Goal: Task Accomplishment & Management: Manage account settings

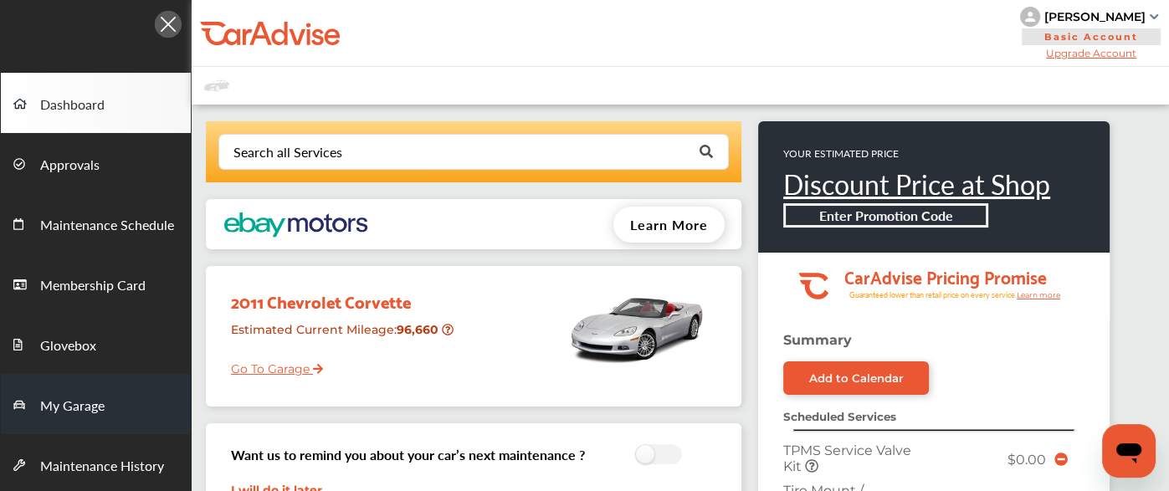
click at [87, 391] on link "My Garage" at bounding box center [96, 404] width 190 height 60
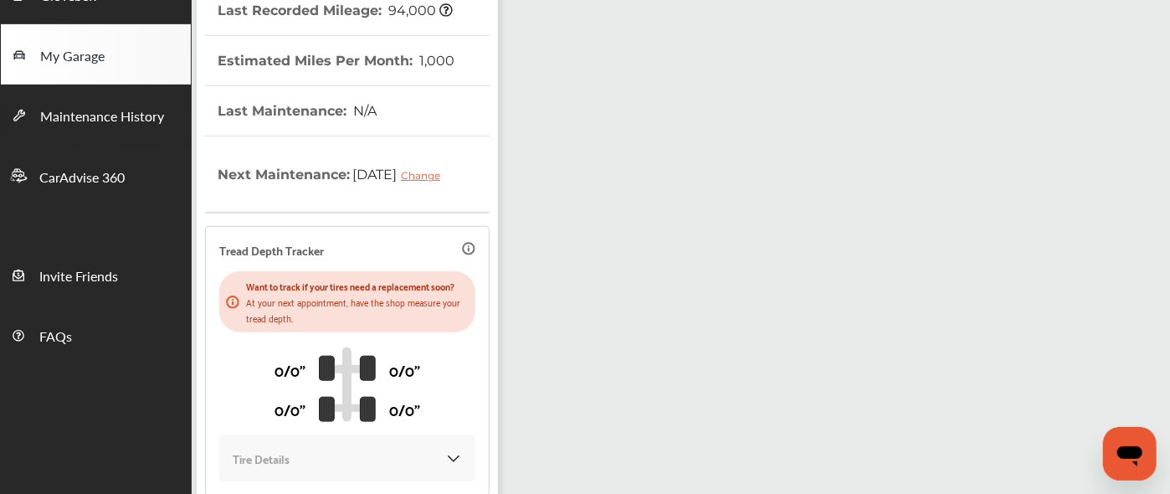
scroll to position [512, 0]
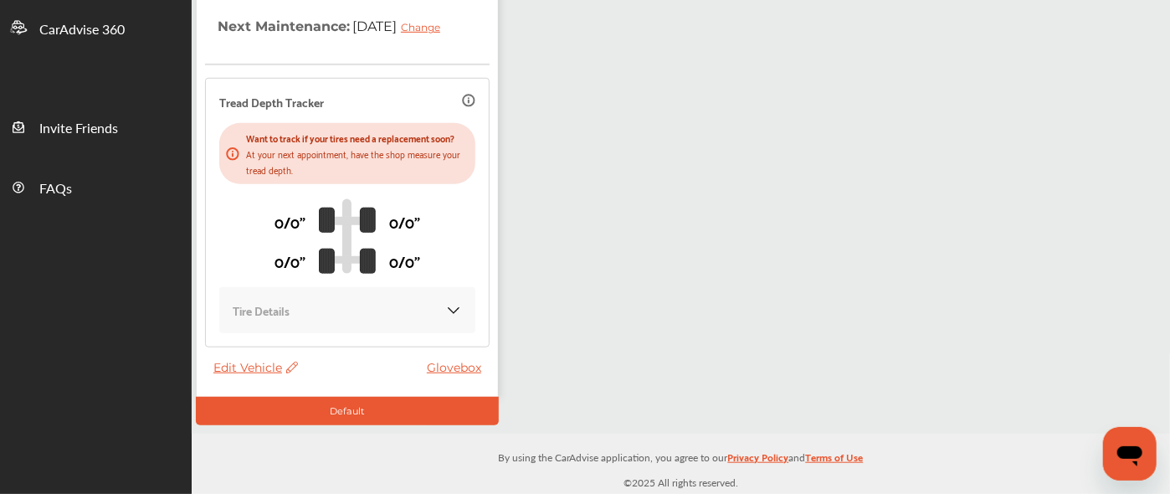
click at [251, 368] on span "Edit Vehicle" at bounding box center [255, 367] width 85 height 15
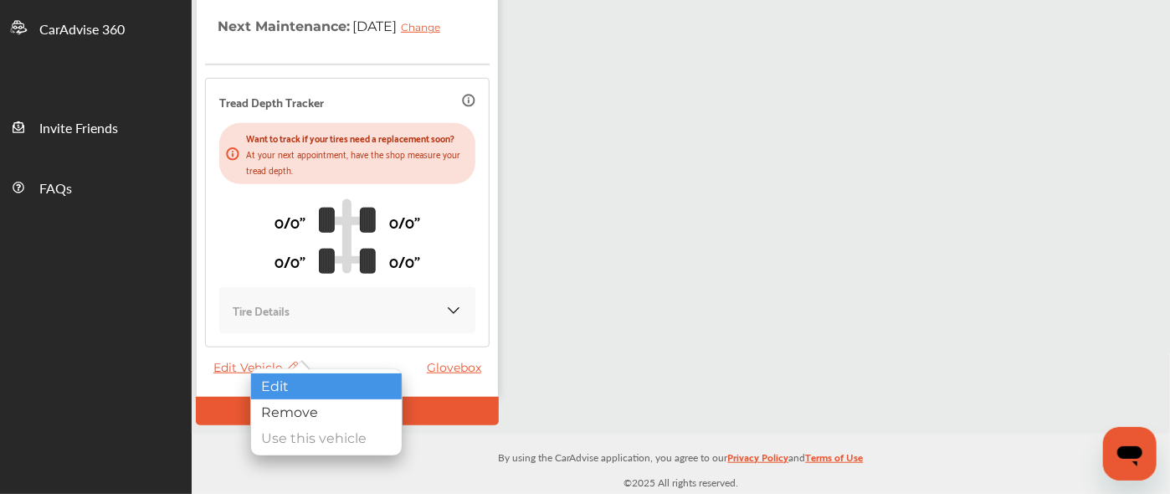
click at [318, 381] on div "Edit" at bounding box center [326, 386] width 151 height 26
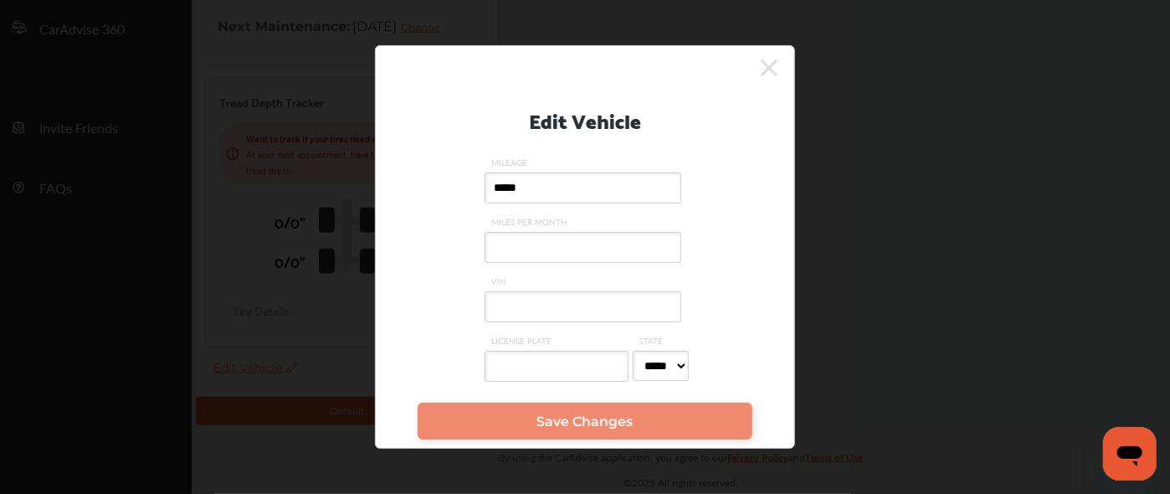
click at [535, 326] on label "VIN" at bounding box center [585, 304] width 201 height 59
click at [535, 322] on input "VIN" at bounding box center [583, 306] width 197 height 31
click at [535, 326] on label "VIN" at bounding box center [585, 304] width 201 height 59
click at [535, 322] on input "VIN" at bounding box center [583, 306] width 197 height 31
paste input "**********"
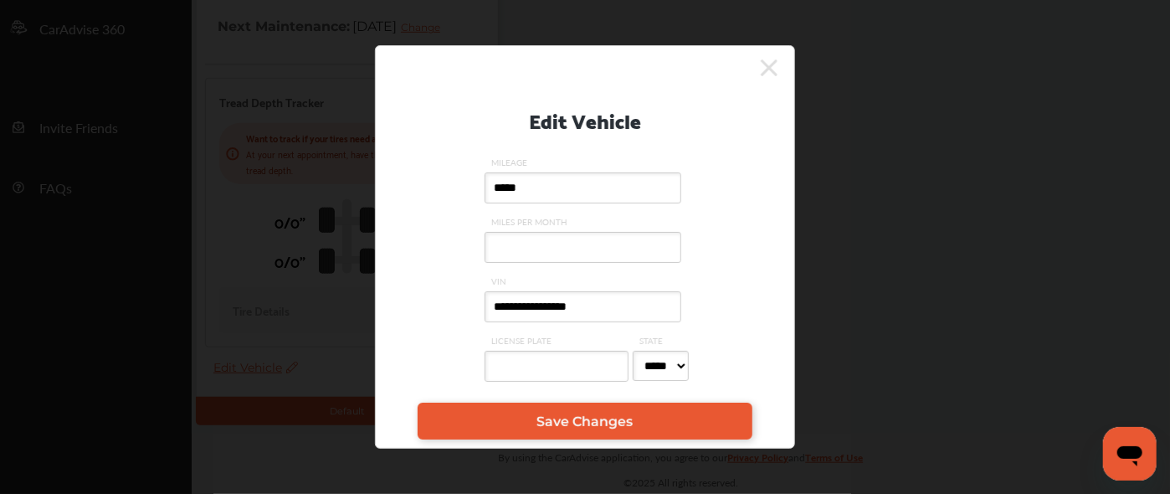
type input "**********"
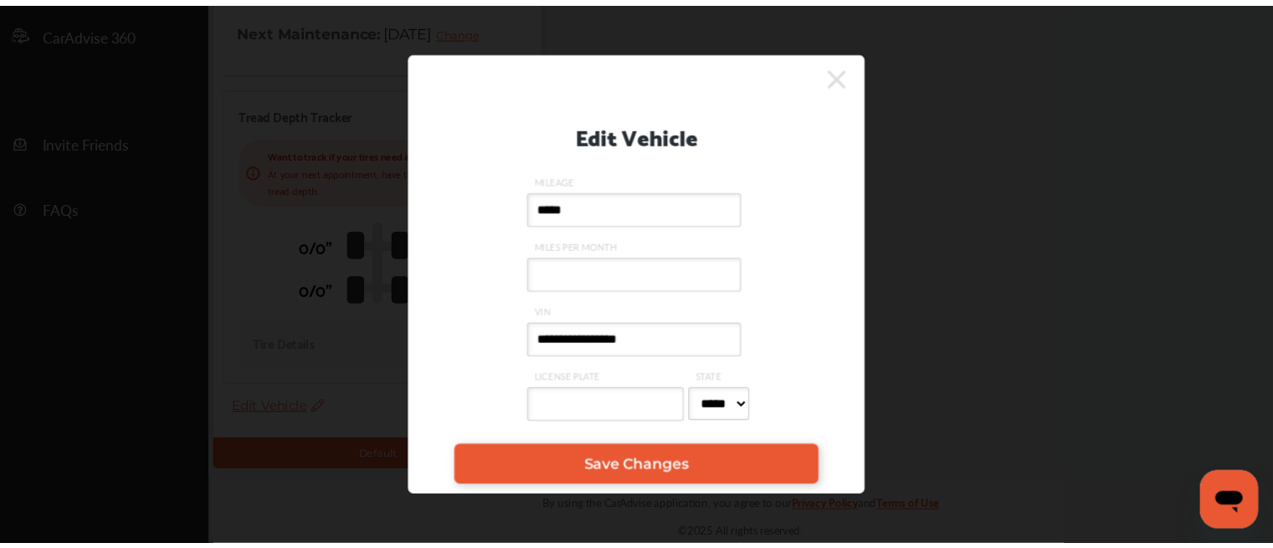
scroll to position [457, 0]
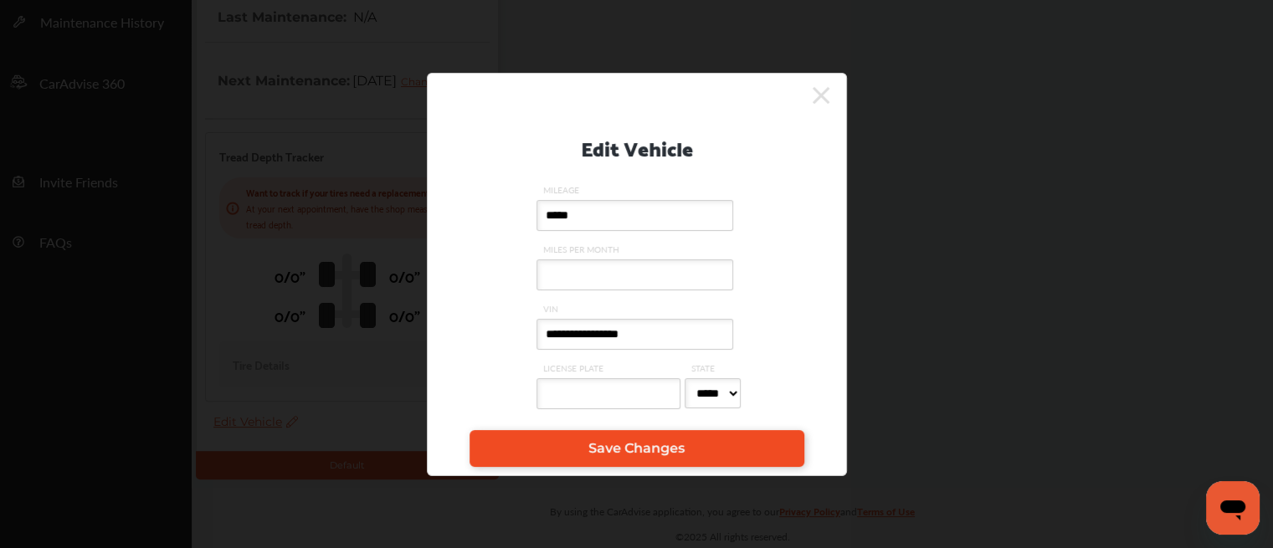
click at [629, 450] on span "Save Changes" at bounding box center [636, 448] width 96 height 16
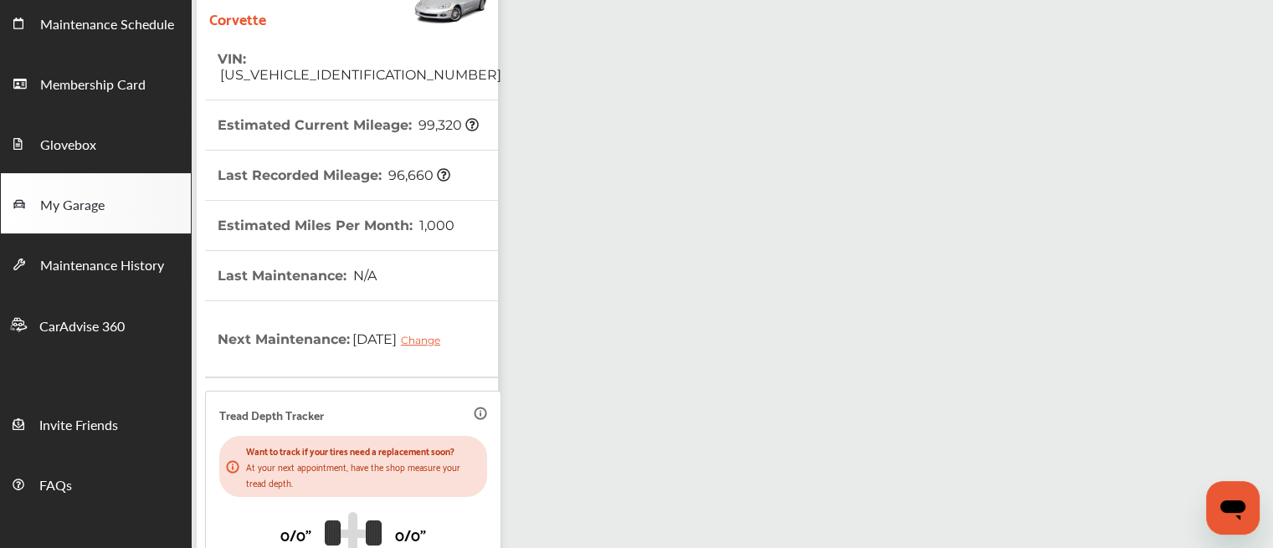
scroll to position [0, 0]
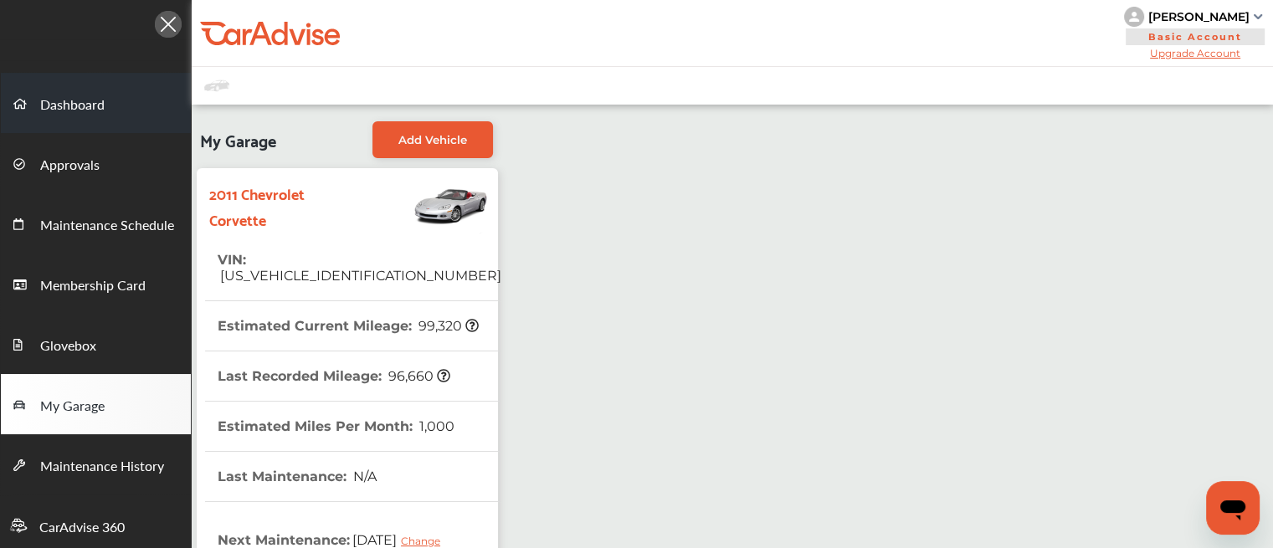
click at [94, 112] on span "Dashboard" at bounding box center [72, 106] width 64 height 22
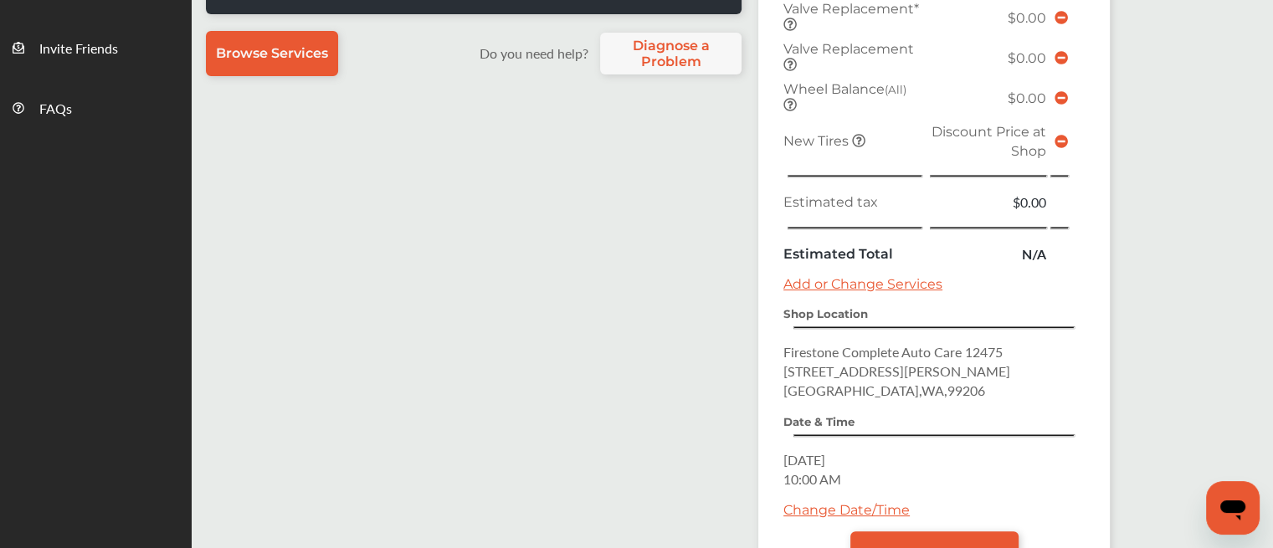
scroll to position [717, 0]
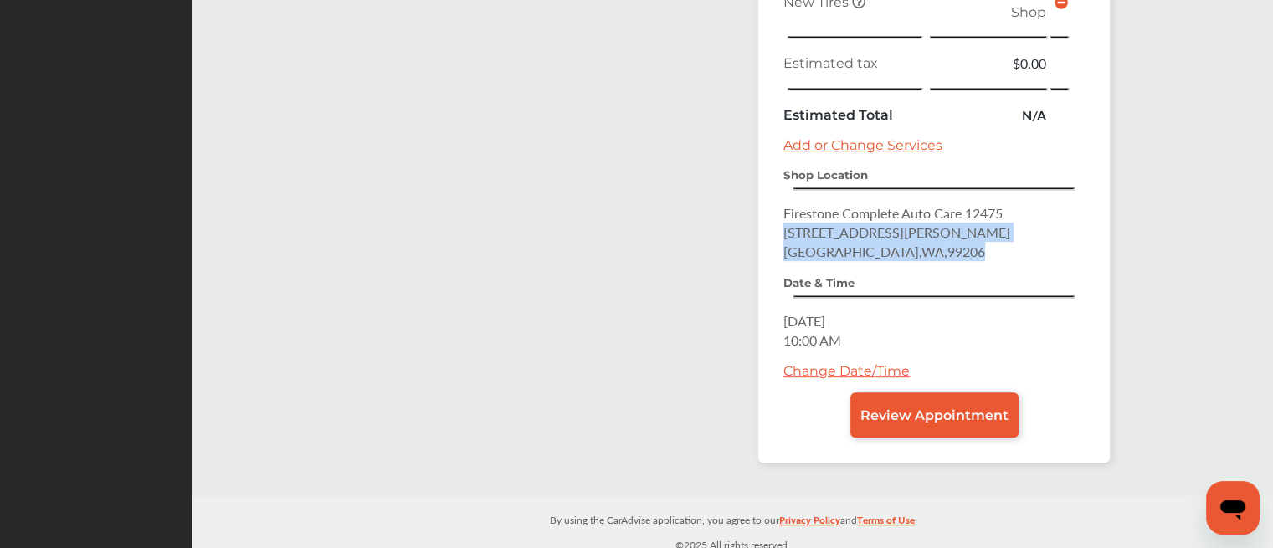
drag, startPoint x: 953, startPoint y: 248, endPoint x: 747, endPoint y: 230, distance: 206.7
copy p "[STREET_ADDRESS][PERSON_NAME]"
click at [823, 369] on link "Change Date/Time" at bounding box center [847, 371] width 126 height 16
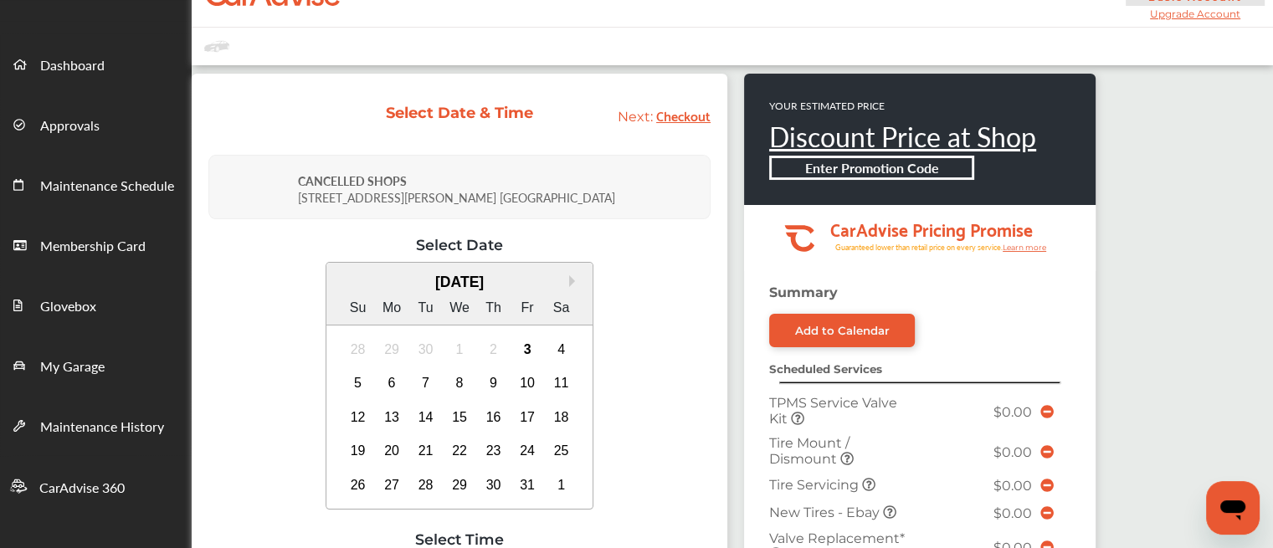
scroll to position [39, 0]
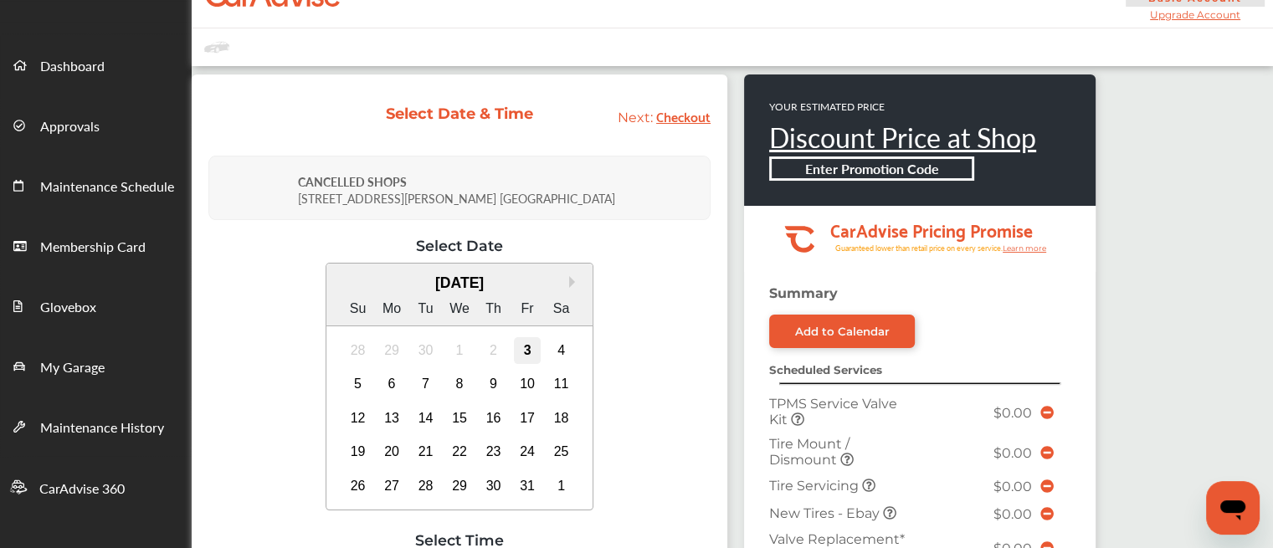
click at [524, 347] on div "3" at bounding box center [527, 350] width 27 height 27
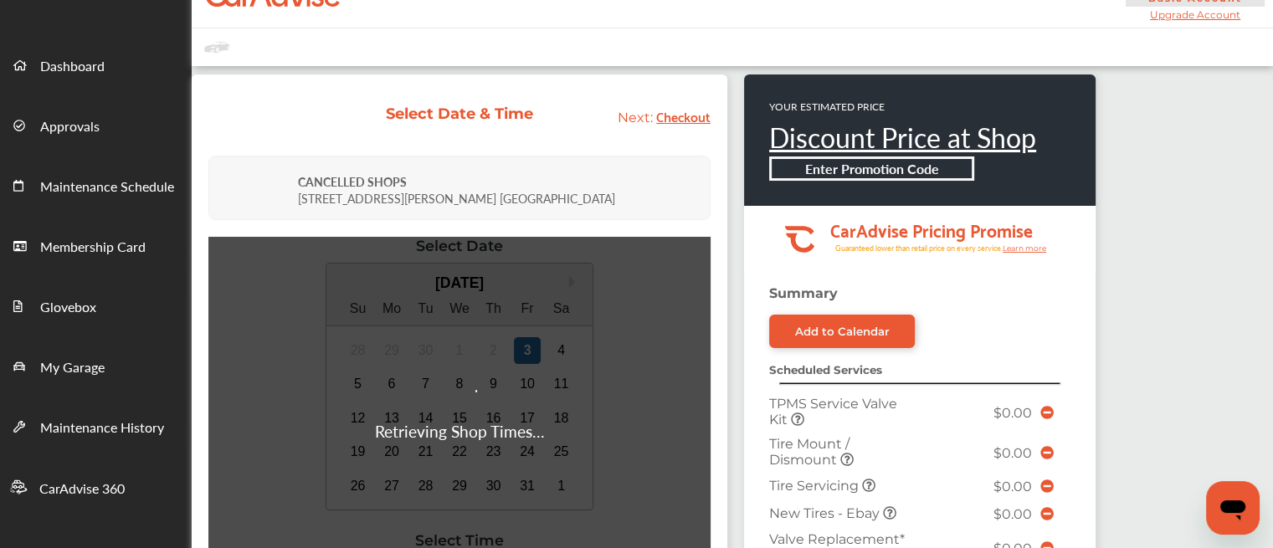
scroll to position [442, 0]
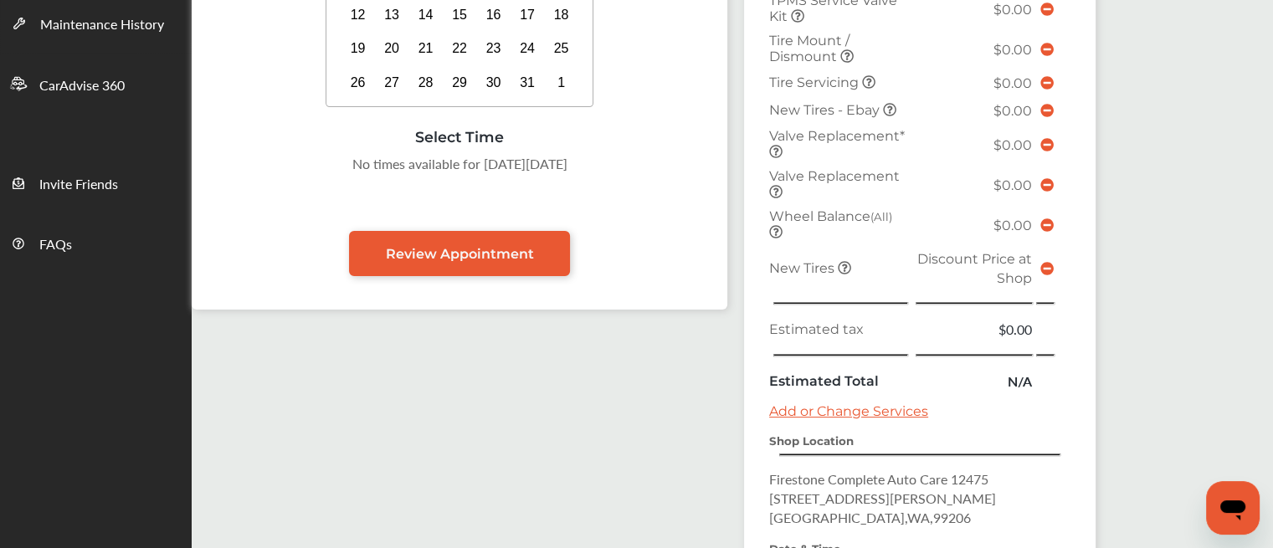
click at [848, 295] on td at bounding box center [838, 303] width 147 height 24
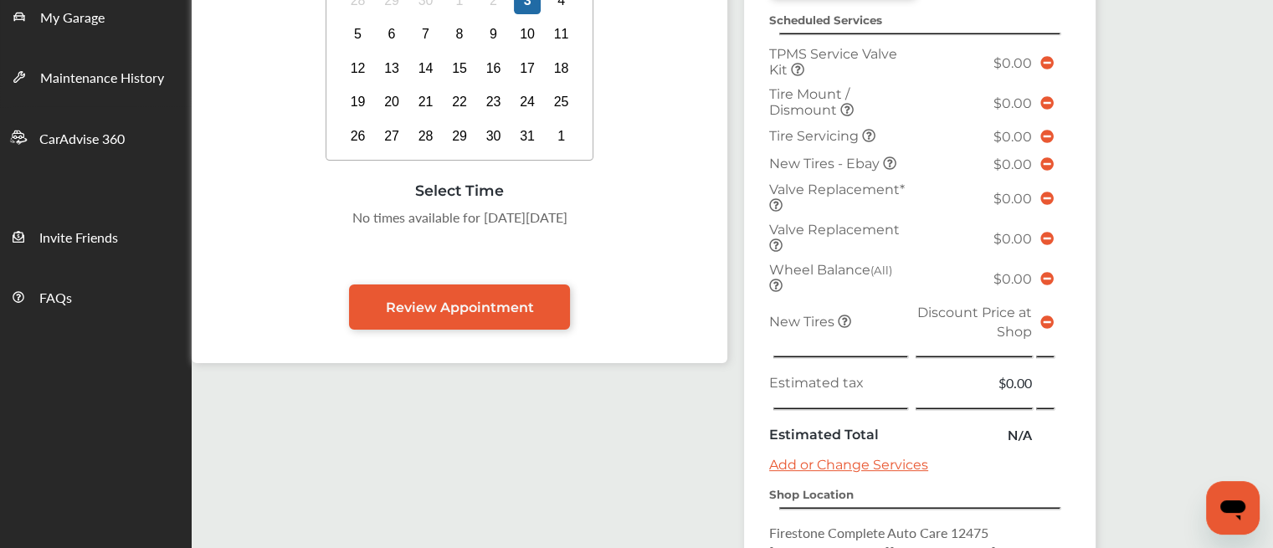
scroll to position [303, 0]
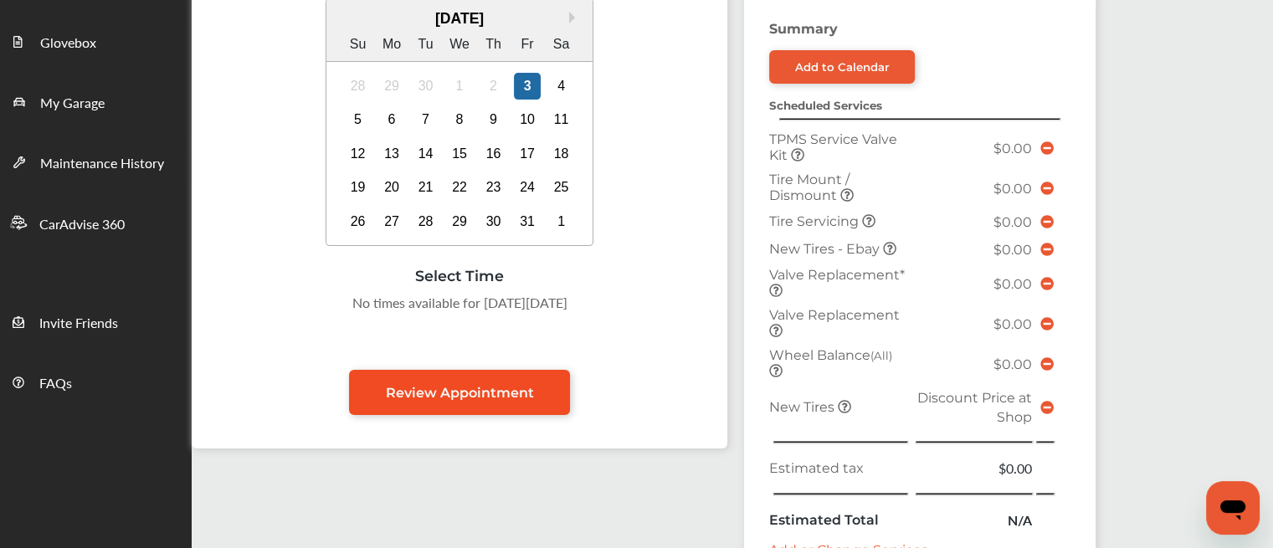
click at [486, 376] on link "Review Appointment" at bounding box center [459, 392] width 221 height 45
